Goal: Navigation & Orientation: Find specific page/section

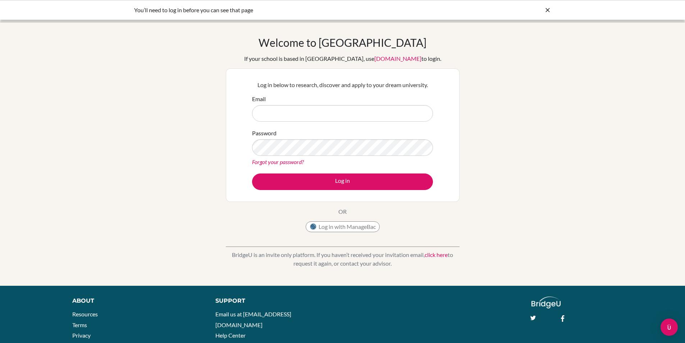
type input "[EMAIL_ADDRESS][DOMAIN_NAME]"
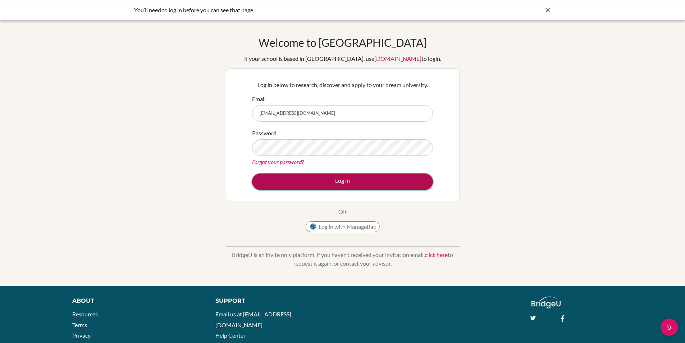
click at [322, 188] on button "Log in" at bounding box center [342, 181] width 181 height 17
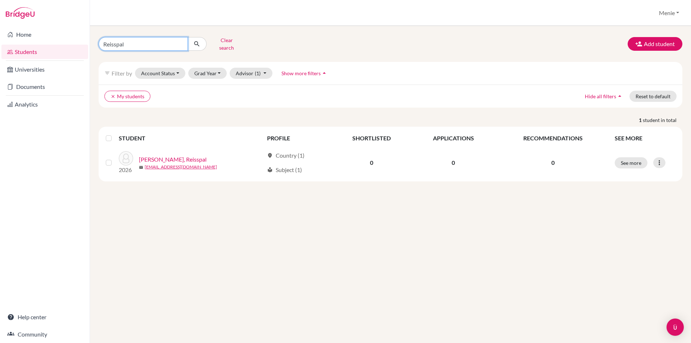
drag, startPoint x: 55, startPoint y: 40, endPoint x: 0, endPoint y: 23, distance: 57.8
click at [0, 23] on div "Home Students Universities Documents Analytics Help center Community Students o…" at bounding box center [345, 171] width 691 height 343
